Goal: Task Accomplishment & Management: Manage account settings

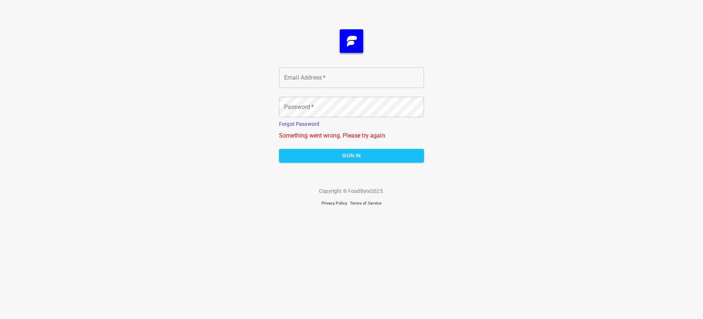
click at [352, 155] on span "Sign In" at bounding box center [351, 155] width 133 height 9
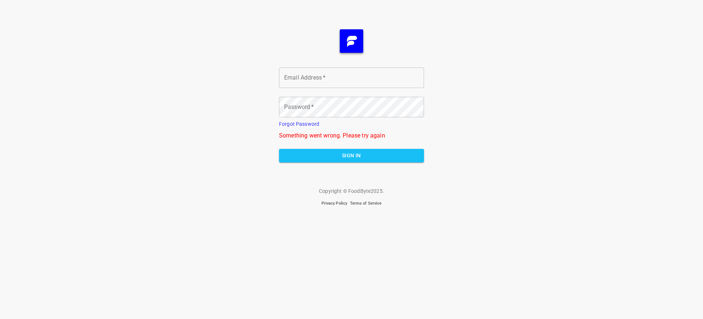
click at [352, 155] on span "Sign In" at bounding box center [351, 155] width 133 height 9
click at [352, 160] on span "Sign In" at bounding box center [351, 155] width 133 height 9
click at [352, 155] on span "Sign In" at bounding box center [351, 155] width 133 height 9
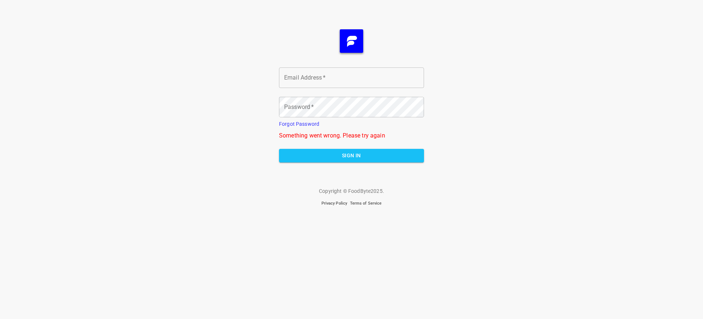
click at [352, 160] on span "Sign In" at bounding box center [351, 155] width 133 height 9
click at [352, 155] on span "Sign In" at bounding box center [351, 155] width 133 height 9
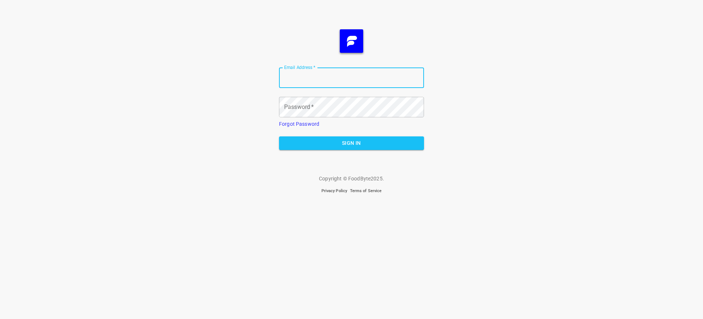
click at [352, 143] on span "Sign In" at bounding box center [351, 142] width 133 height 9
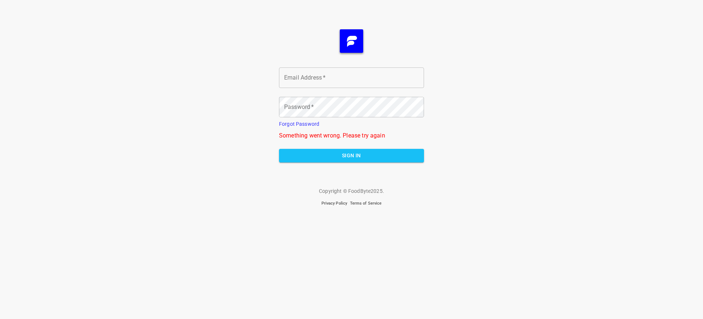
click at [352, 155] on span "Sign In" at bounding box center [351, 155] width 133 height 9
click at [352, 160] on span "Sign In" at bounding box center [351, 155] width 133 height 9
click at [352, 155] on span "Sign In" at bounding box center [351, 155] width 133 height 9
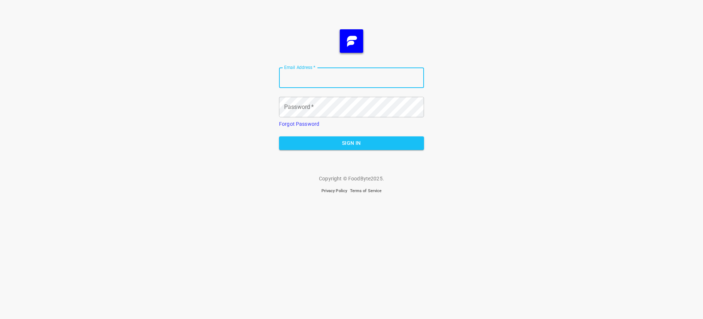
click at [352, 143] on span "Sign In" at bounding box center [351, 142] width 133 height 9
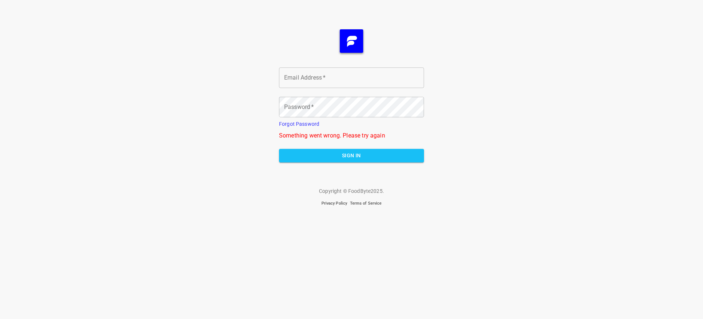
click at [352, 155] on span "Sign In" at bounding box center [351, 155] width 133 height 9
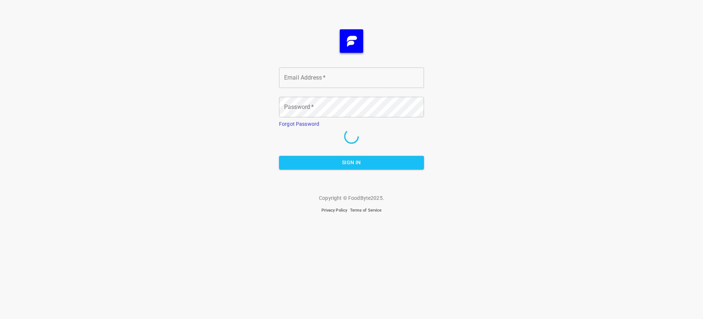
click at [352, 162] on span "Sign In" at bounding box center [351, 162] width 133 height 9
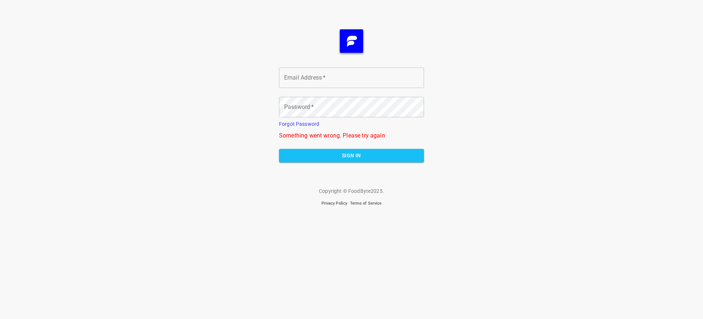
click at [352, 155] on span "Sign In" at bounding box center [351, 155] width 133 height 9
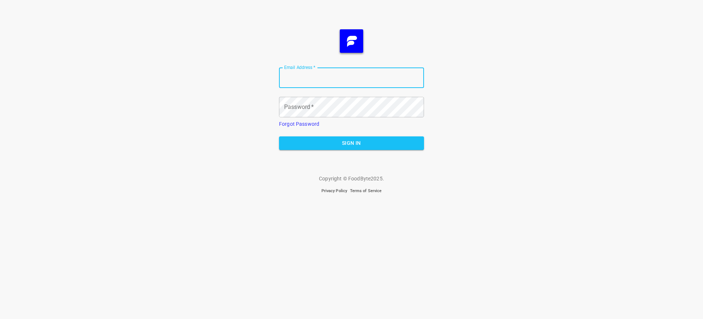
click at [352, 143] on span "Sign In" at bounding box center [351, 142] width 133 height 9
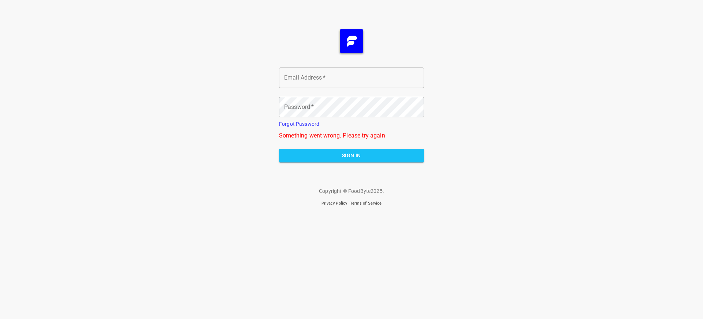
click at [352, 155] on span "Sign In" at bounding box center [351, 155] width 133 height 9
click at [352, 160] on span "Sign In" at bounding box center [351, 155] width 133 height 9
click at [352, 155] on span "Sign In" at bounding box center [351, 155] width 133 height 9
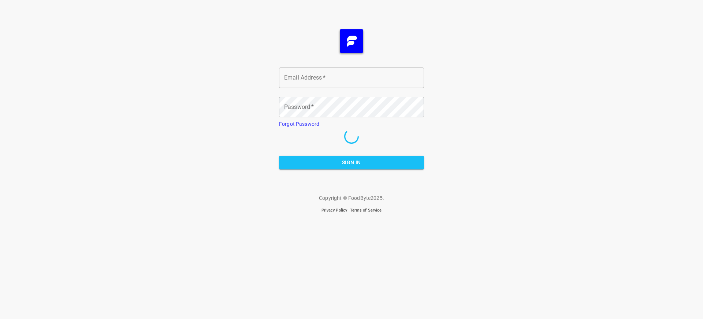
click at [352, 158] on span "Sign In" at bounding box center [351, 162] width 133 height 9
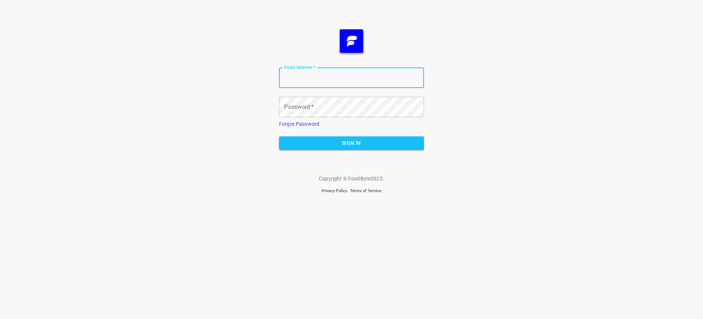
click at [352, 143] on span "Sign In" at bounding box center [351, 142] width 133 height 9
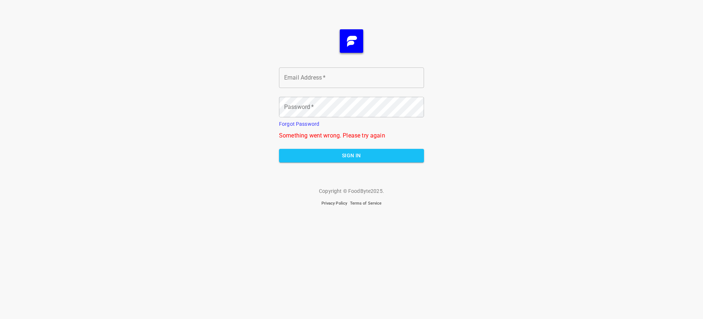
click at [352, 155] on span "Sign In" at bounding box center [351, 155] width 133 height 9
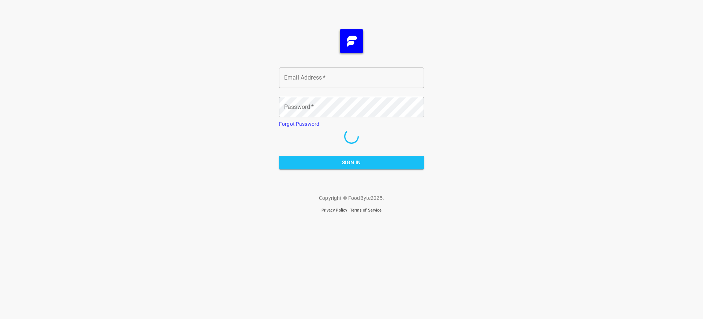
click at [352, 162] on span "Sign In" at bounding box center [351, 162] width 133 height 9
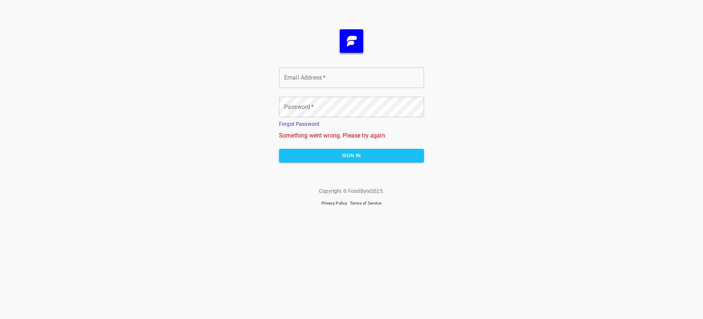
click at [352, 155] on span "Sign In" at bounding box center [351, 155] width 133 height 9
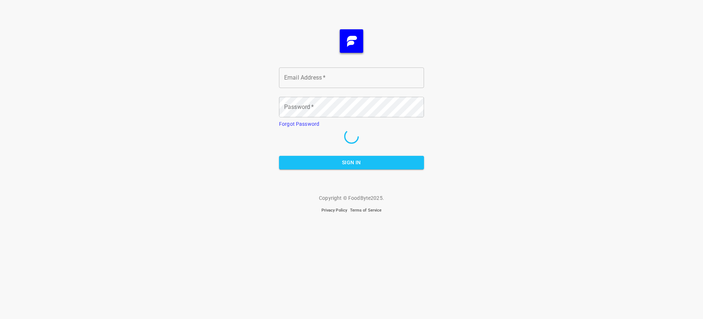
click at [352, 162] on span "Sign In" at bounding box center [351, 162] width 133 height 9
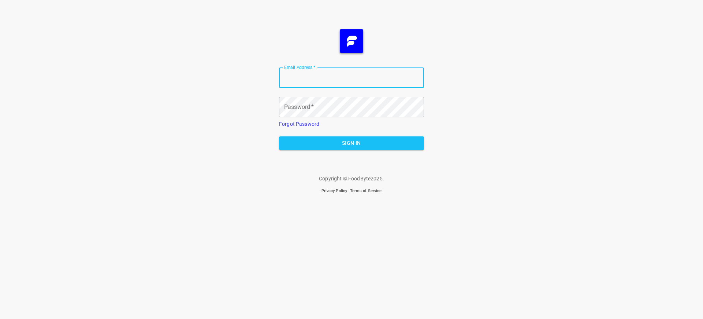
click at [352, 143] on span "Sign In" at bounding box center [351, 142] width 133 height 9
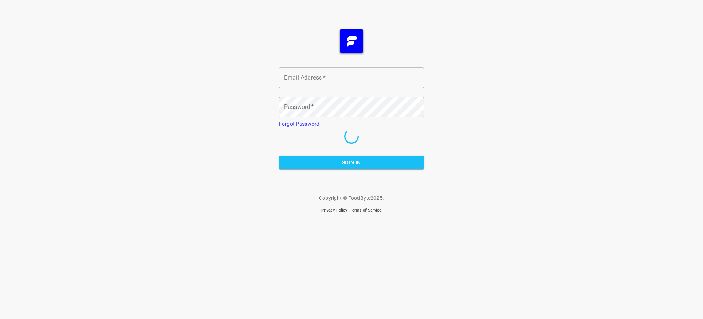
click at [352, 162] on span "Sign In" at bounding box center [351, 162] width 133 height 9
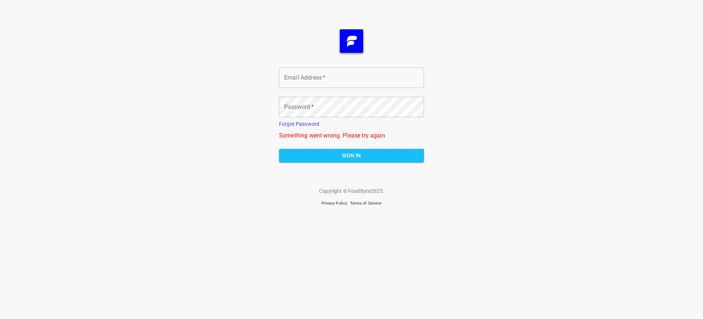
click at [352, 155] on span "Sign In" at bounding box center [351, 155] width 133 height 9
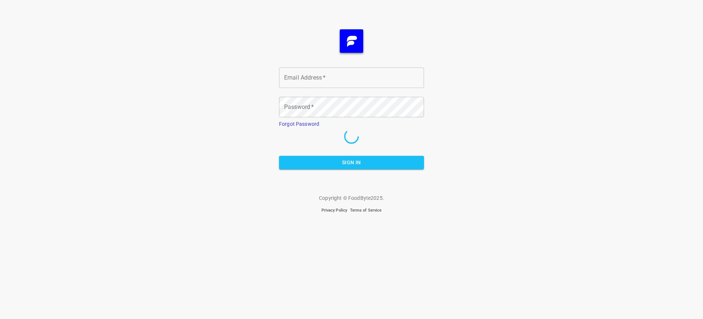
click at [352, 162] on span "Sign In" at bounding box center [351, 162] width 133 height 9
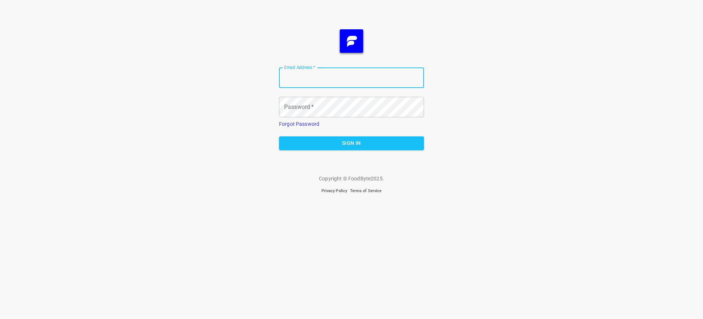
click at [352, 143] on span "Sign In" at bounding box center [351, 142] width 133 height 9
click at [352, 148] on span "Sign In" at bounding box center [351, 142] width 133 height 9
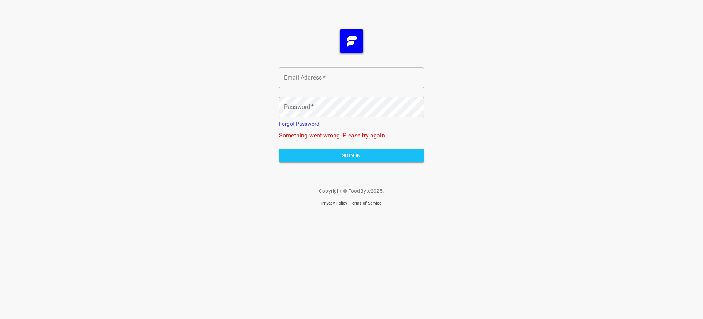
click at [352, 155] on span "Sign In" at bounding box center [351, 155] width 133 height 9
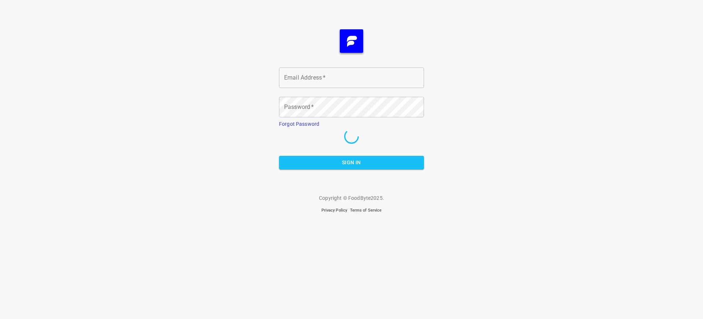
click at [352, 162] on span "Sign In" at bounding box center [351, 162] width 133 height 9
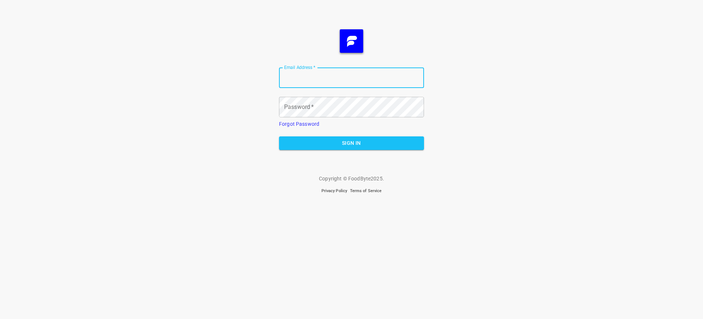
click at [352, 143] on span "Sign In" at bounding box center [351, 142] width 133 height 9
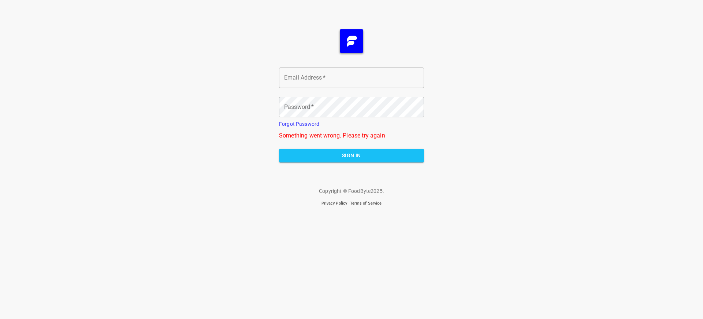
click at [352, 155] on span "Sign In" at bounding box center [351, 155] width 133 height 9
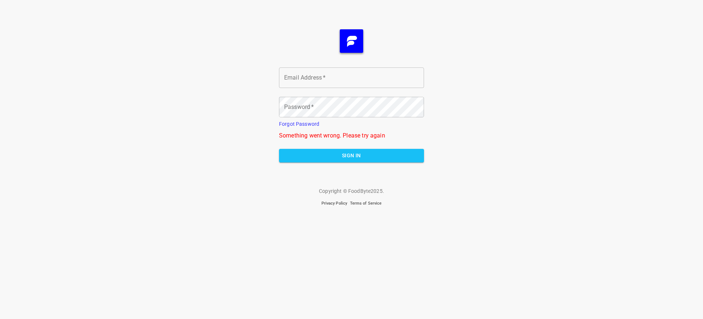
click at [352, 155] on span "Sign In" at bounding box center [351, 155] width 133 height 9
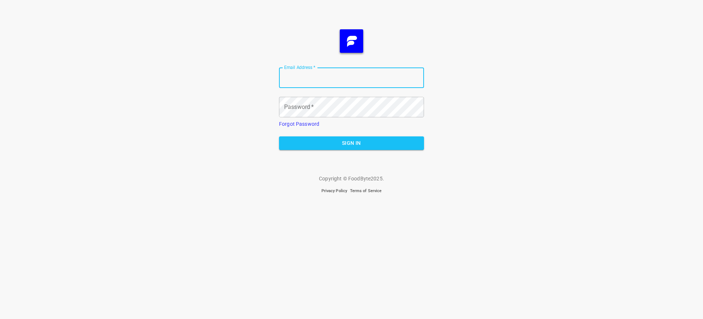
click at [352, 143] on span "Sign In" at bounding box center [351, 142] width 133 height 9
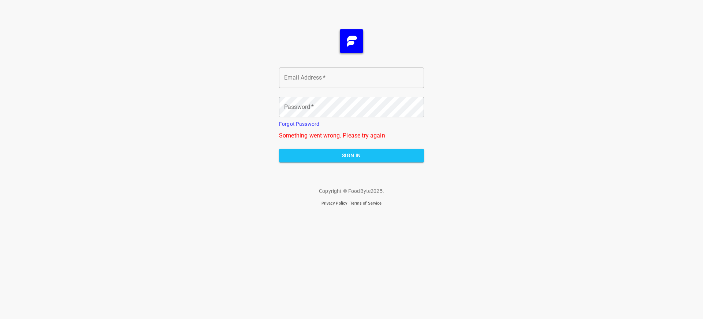
click at [352, 155] on span "Sign In" at bounding box center [351, 155] width 133 height 9
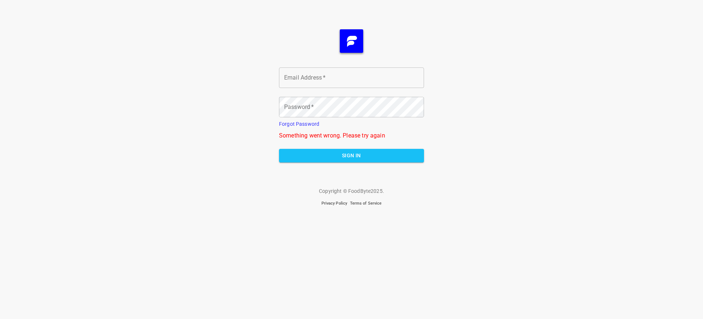
click at [352, 155] on span "Sign In" at bounding box center [351, 155] width 133 height 9
